Goal: Transaction & Acquisition: Purchase product/service

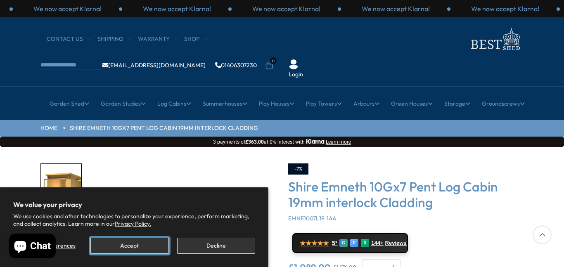
click at [151, 242] on button "Accept" at bounding box center [129, 246] width 78 height 16
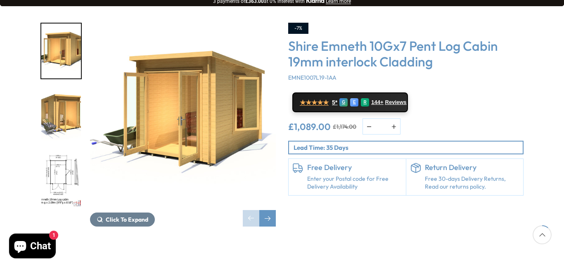
scroll to position [142, 0]
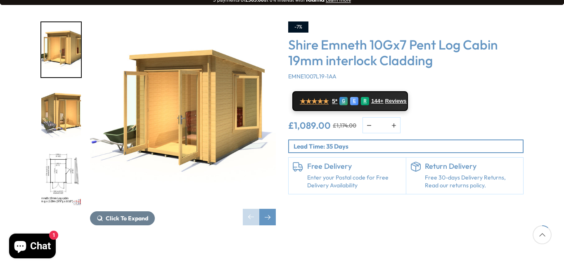
click at [62, 155] on img "3 / 12" at bounding box center [61, 178] width 40 height 55
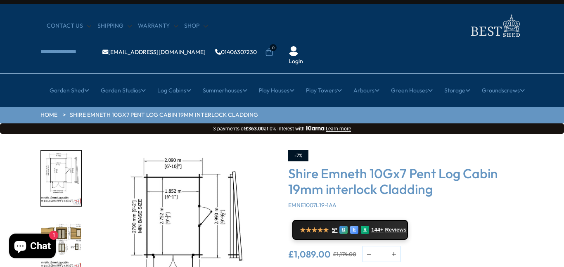
scroll to position [13, 0]
